Goal: Ask a question

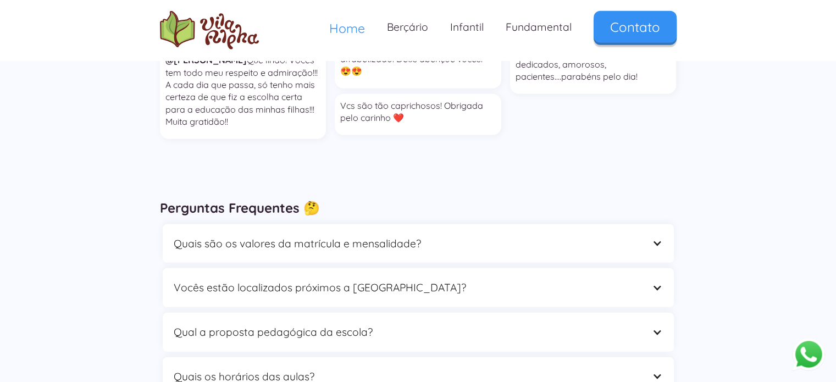
scroll to position [3024, 0]
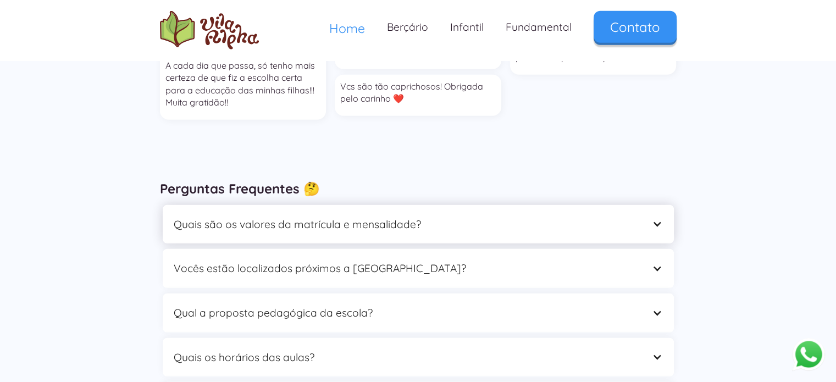
click at [663, 205] on div "Quais são os valores da matrícula e mensalidade?" at bounding box center [418, 224] width 511 height 39
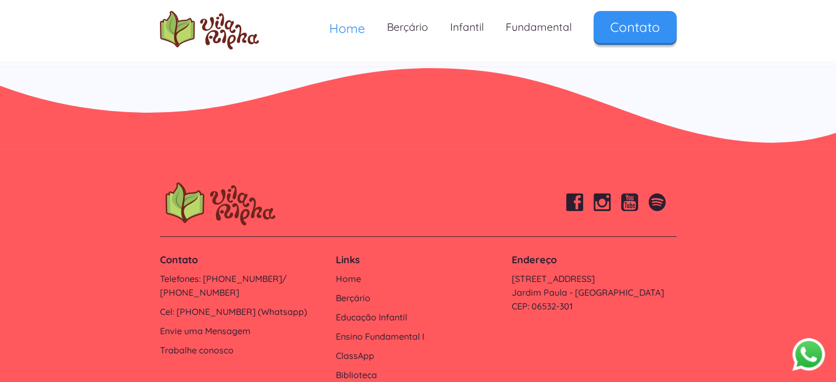
scroll to position [3798, 0]
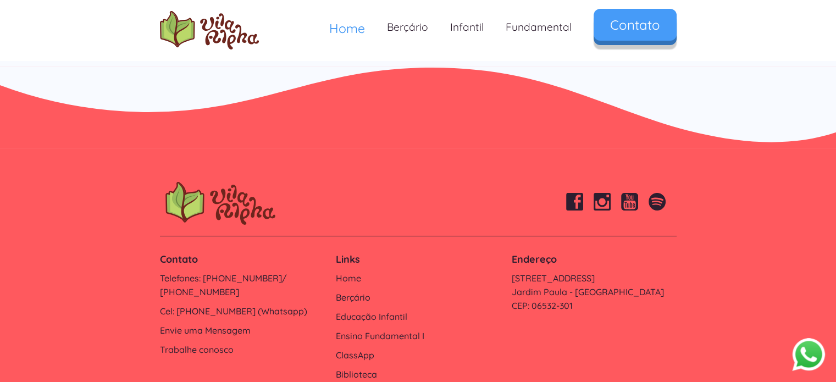
click at [647, 28] on link "Contato" at bounding box center [635, 25] width 83 height 32
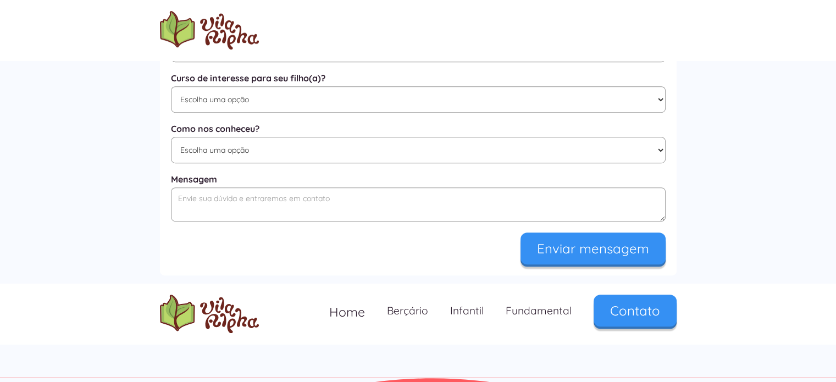
scroll to position [660, 0]
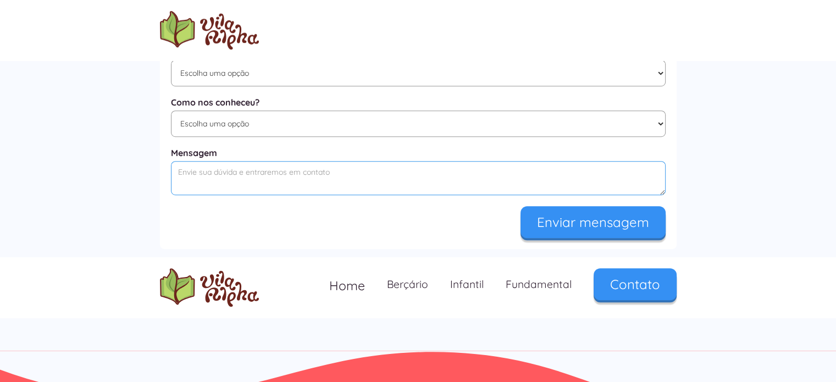
click at [256, 189] on textarea "Mensagem" at bounding box center [418, 178] width 495 height 34
click at [278, 129] on select "Escolha uma opção Google Facebook Instagram Indicação Proximidade com a Escola …" at bounding box center [418, 124] width 495 height 26
click at [734, 198] on div "Perguntas Frequentes 🤔 Quais são os valores da matrícula e mensalidade? Pedimos…" at bounding box center [418, 48] width 836 height 606
